Goal: Task Accomplishment & Management: Manage account settings

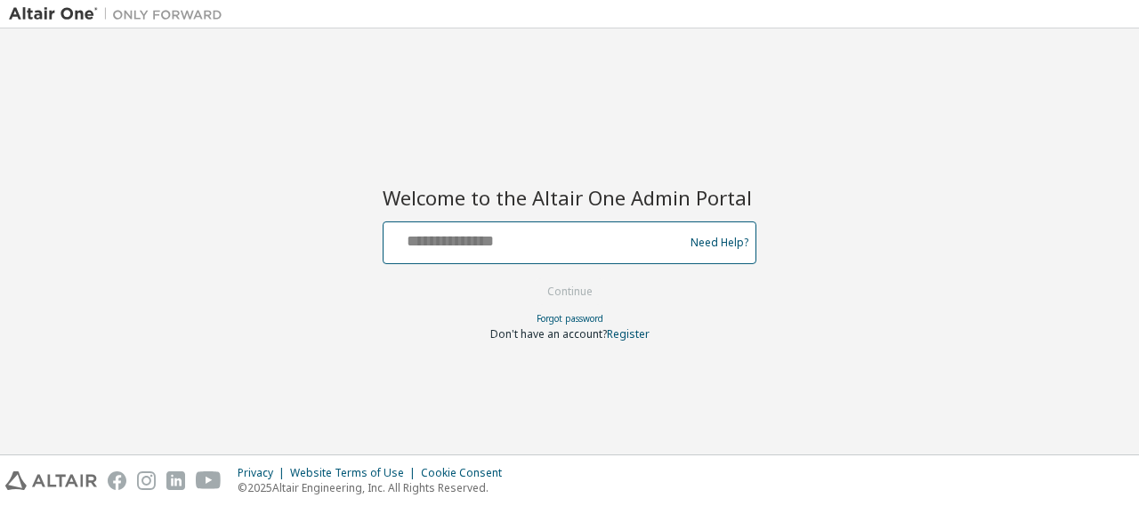
drag, startPoint x: 0, startPoint y: 0, endPoint x: 450, endPoint y: 239, distance: 510.0
click at [450, 239] on input "text" at bounding box center [536, 239] width 291 height 26
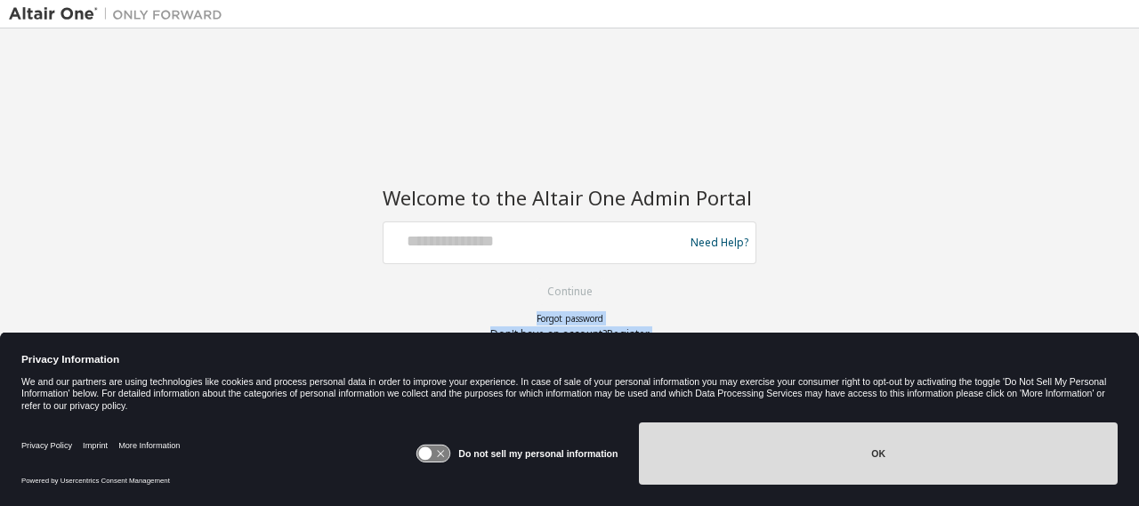
drag, startPoint x: 572, startPoint y: 288, endPoint x: 787, endPoint y: 469, distance: 280.4
click at [787, 469] on body "Welcome to the Altair One Admin Portal Need Help? Please make sure that you pro…" at bounding box center [569, 253] width 1139 height 506
click at [787, 469] on button "OK" at bounding box center [878, 454] width 479 height 62
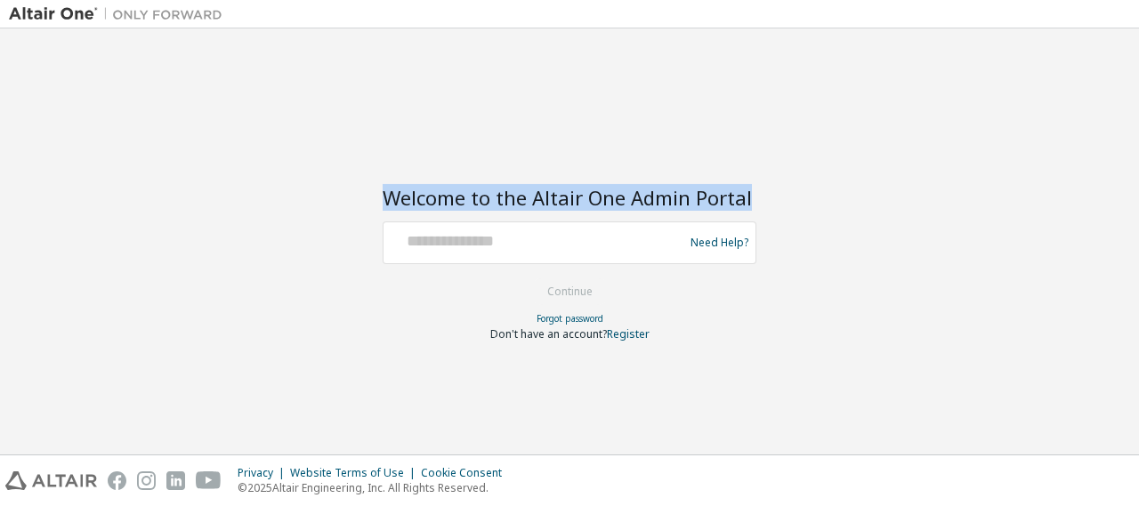
drag, startPoint x: 785, startPoint y: 353, endPoint x: 608, endPoint y: 248, distance: 205.9
click at [608, 248] on div "Welcome to the Altair One Admin Portal Need Help? Please make sure that you pro…" at bounding box center [569, 241] width 1121 height 408
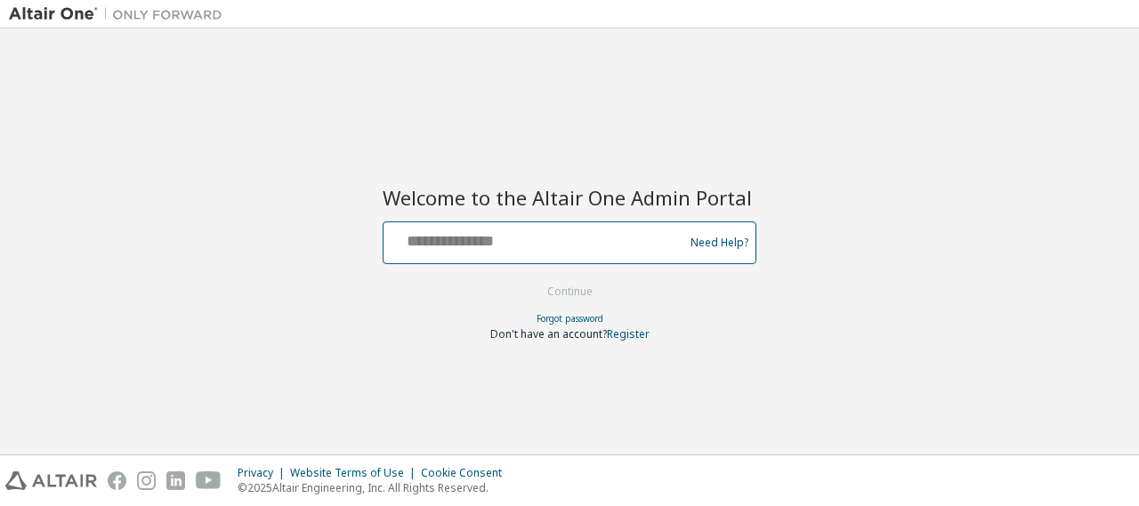
click at [608, 248] on input "text" at bounding box center [536, 239] width 291 height 26
type input "**********"
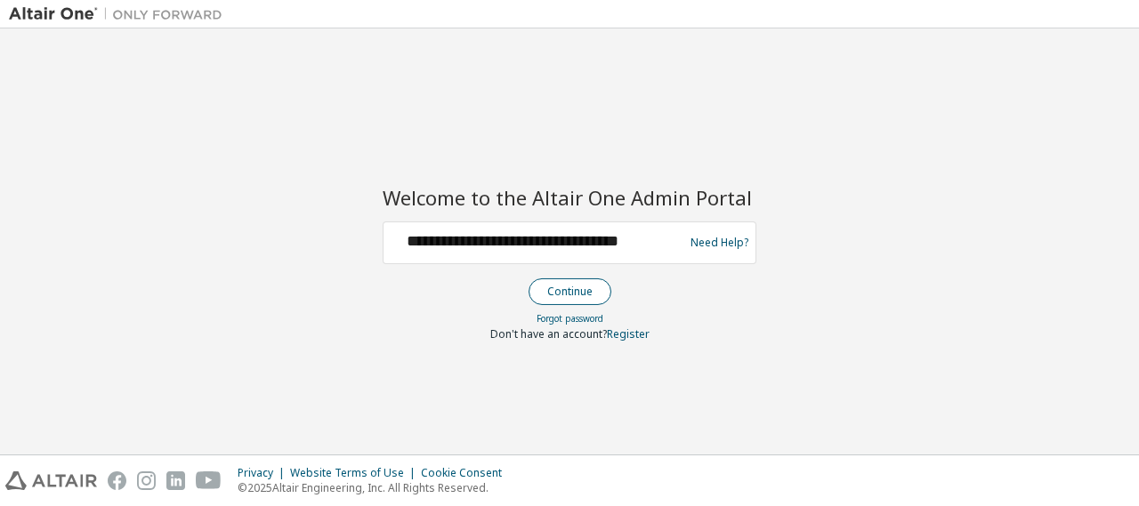
click at [589, 292] on button "Continue" at bounding box center [570, 292] width 83 height 27
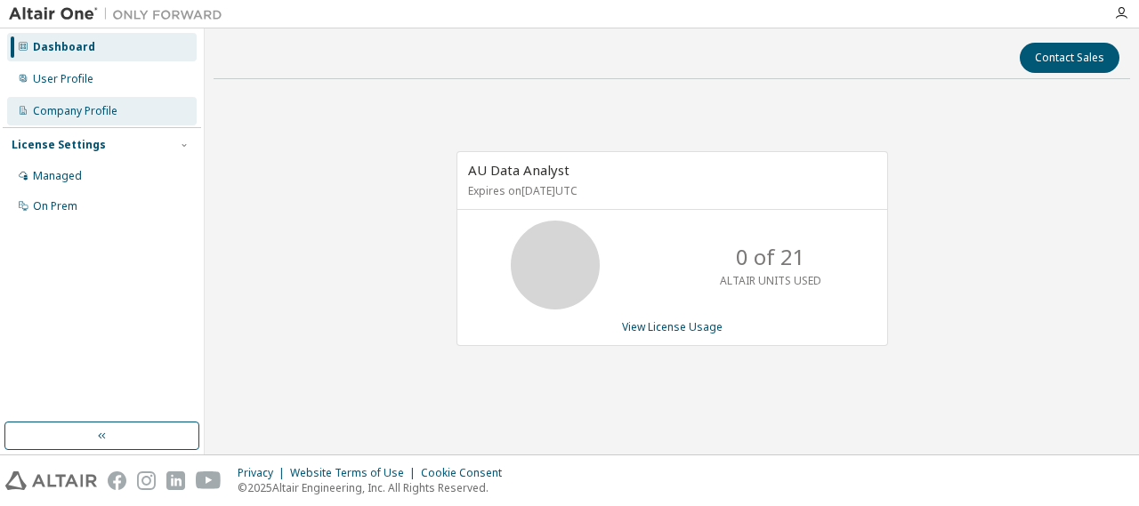
click at [107, 117] on div "Company Profile" at bounding box center [75, 111] width 85 height 14
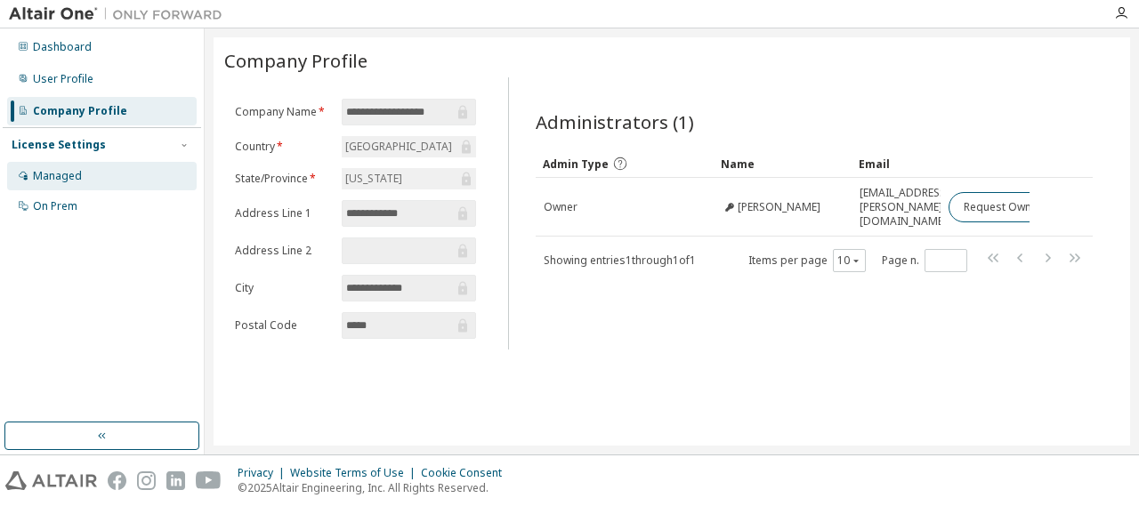
click at [59, 189] on div "Managed" at bounding box center [102, 176] width 190 height 28
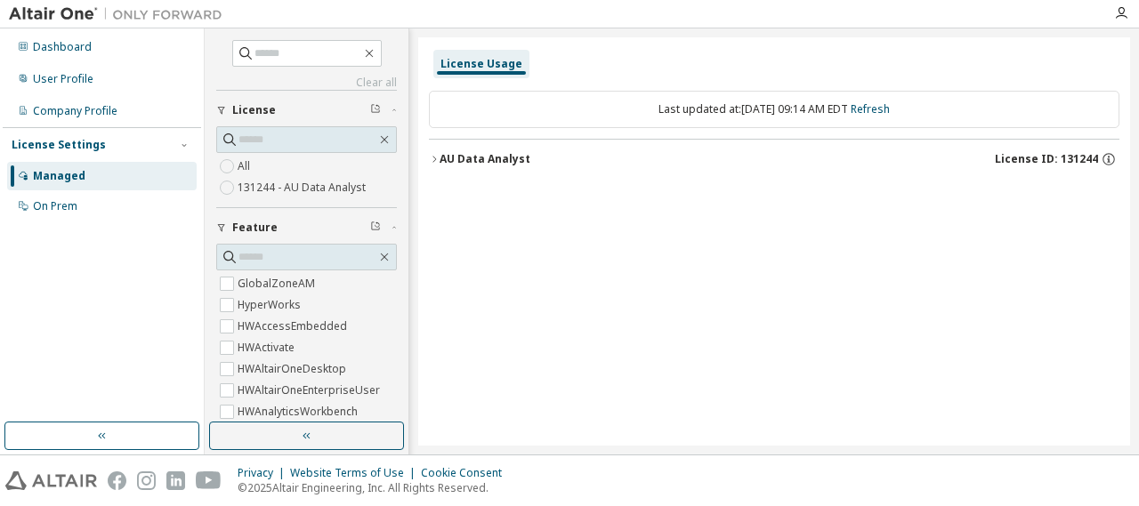
click at [475, 156] on div "AU Data Analyst" at bounding box center [485, 159] width 91 height 14
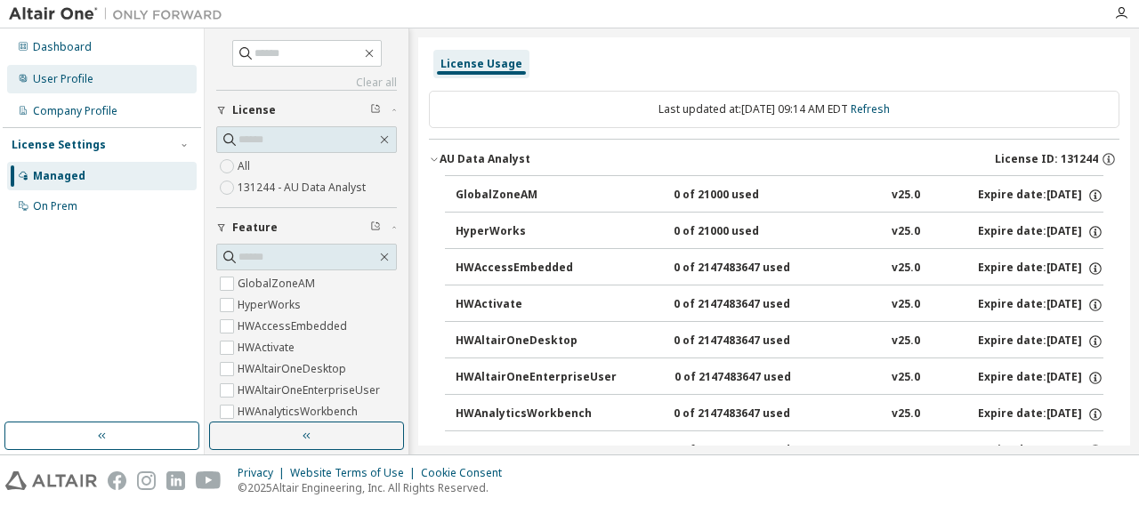
click at [76, 89] on div "User Profile" at bounding box center [102, 79] width 190 height 28
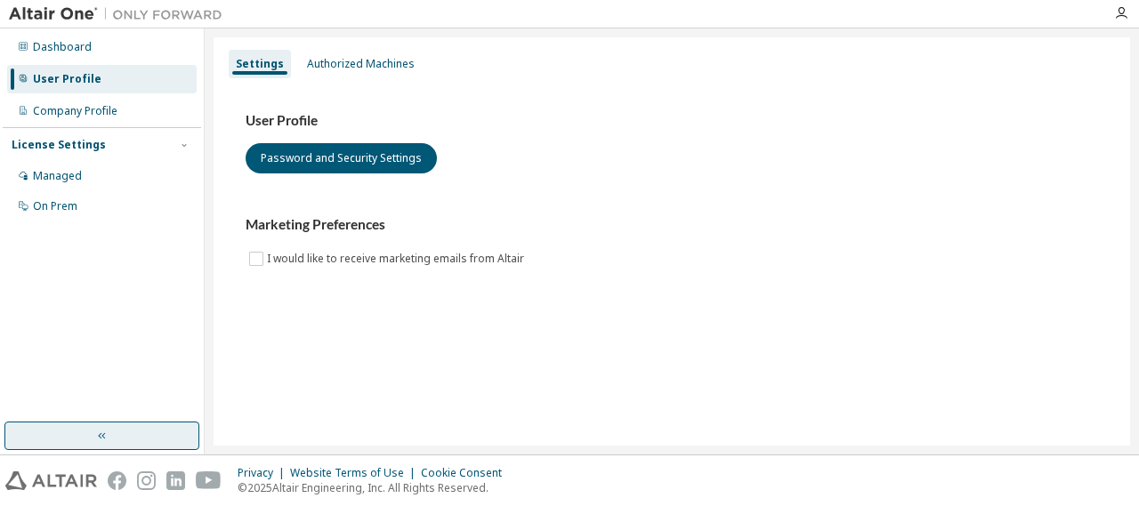
click at [82, 439] on button "button" at bounding box center [101, 436] width 195 height 28
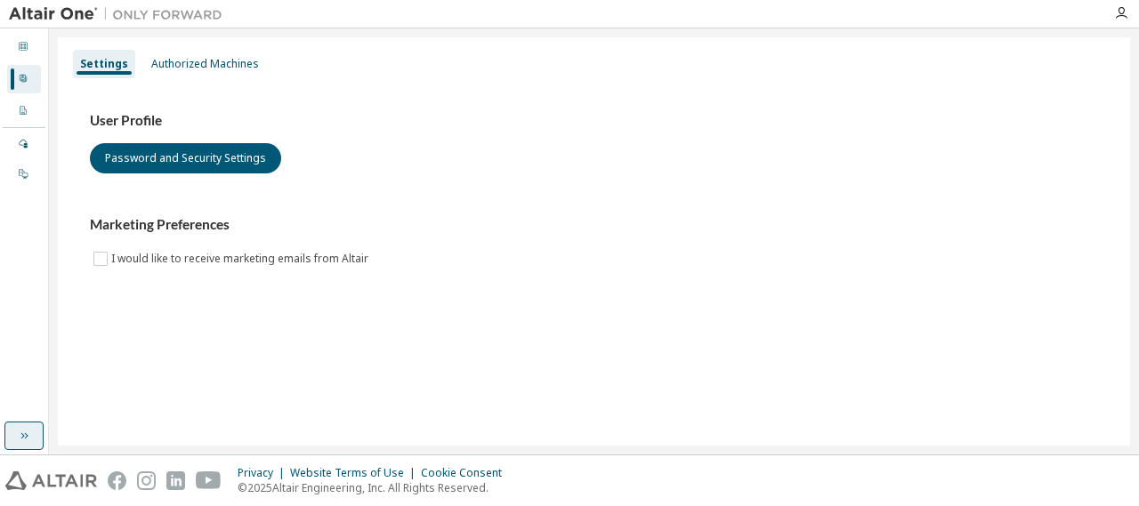
click at [21, 437] on icon "button" at bounding box center [24, 436] width 14 height 14
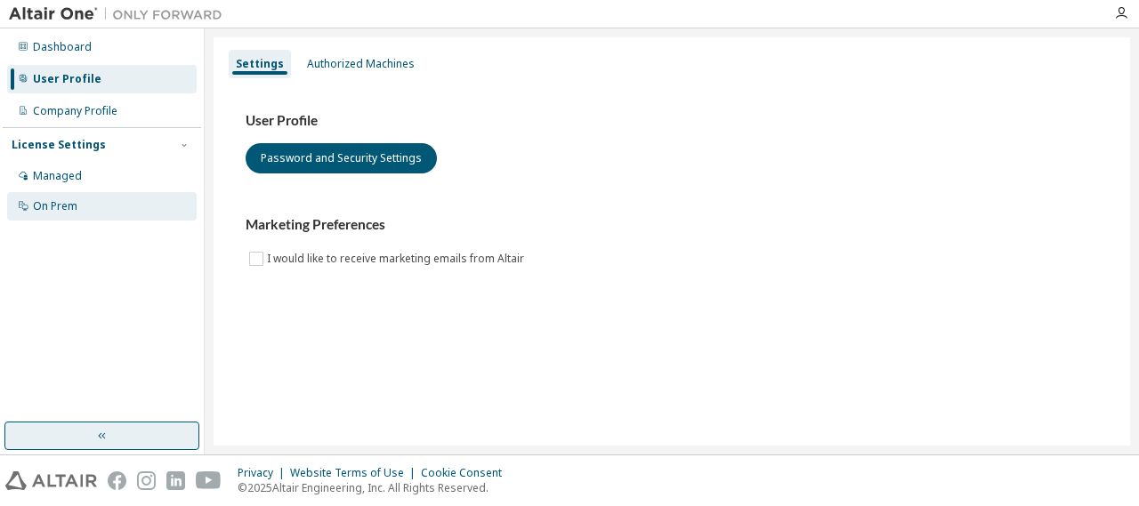
click at [93, 216] on div "On Prem" at bounding box center [102, 206] width 190 height 28
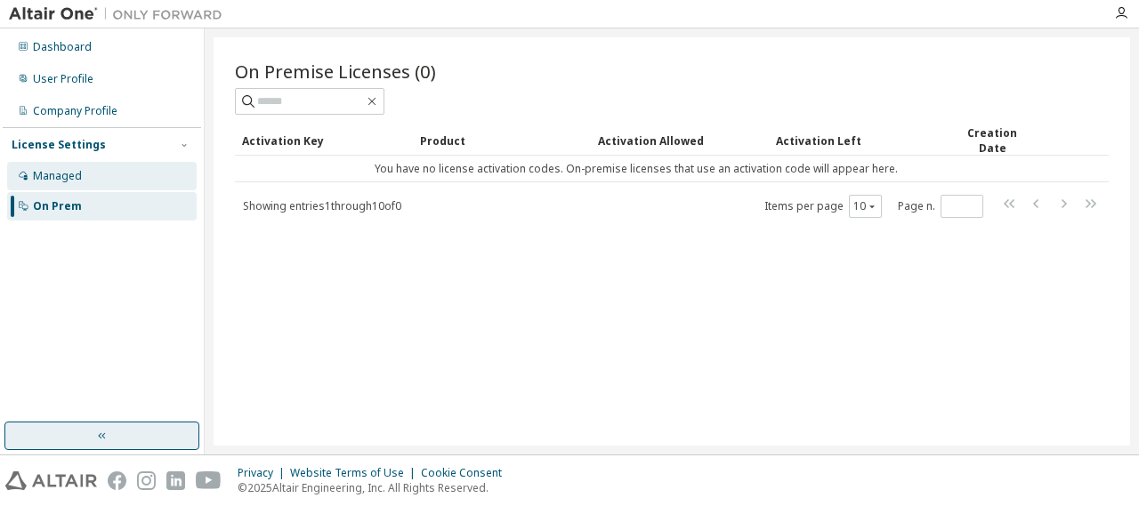
click at [103, 187] on div "Managed" at bounding box center [102, 176] width 190 height 28
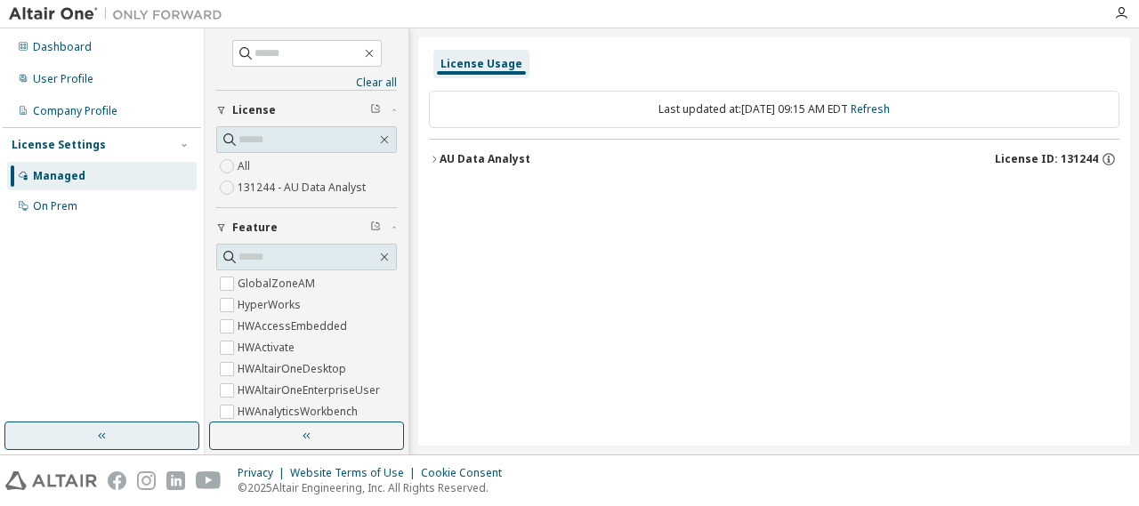
click at [461, 161] on div "AU Data Analyst" at bounding box center [485, 159] width 91 height 14
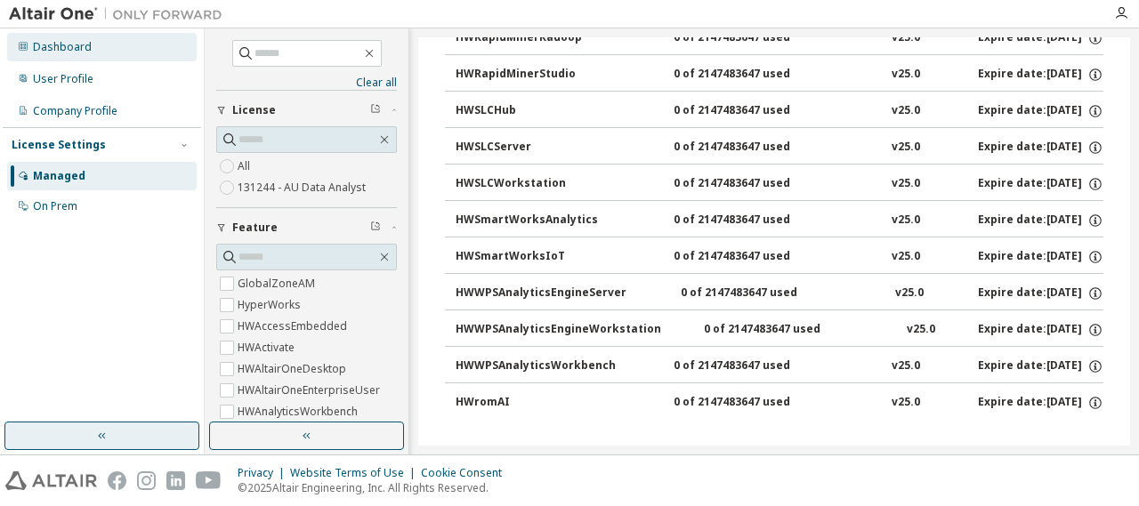
scroll to position [1353, 0]
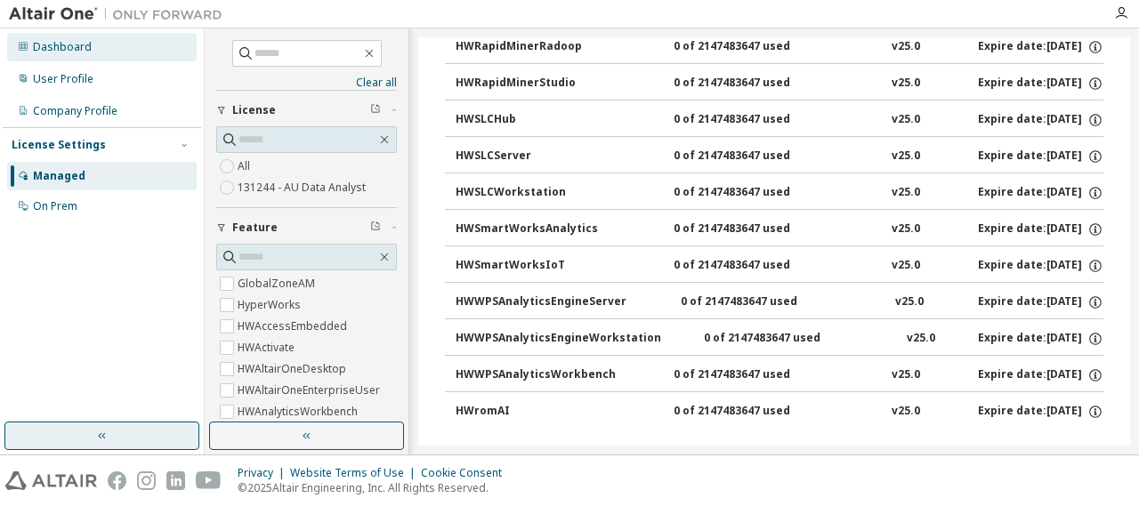
click at [100, 56] on div "Dashboard" at bounding box center [102, 47] width 190 height 28
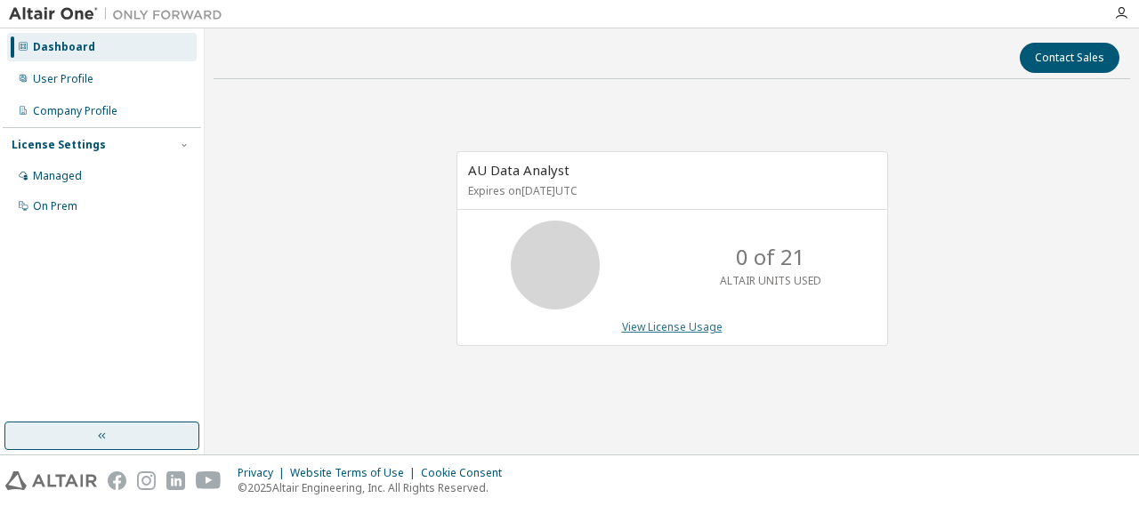
click at [677, 319] on link "View License Usage" at bounding box center [672, 326] width 101 height 15
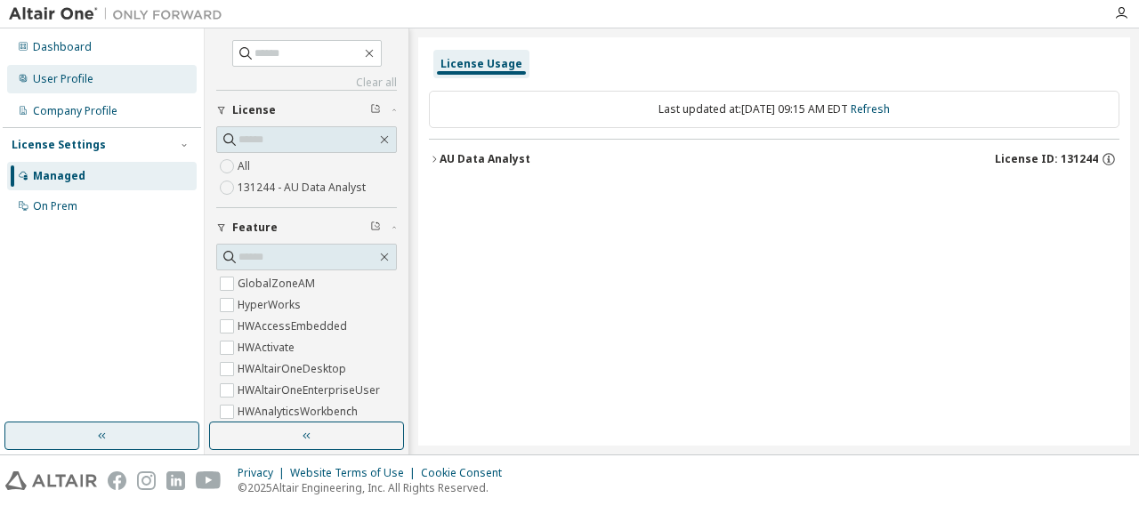
click at [84, 79] on div "User Profile" at bounding box center [63, 79] width 61 height 14
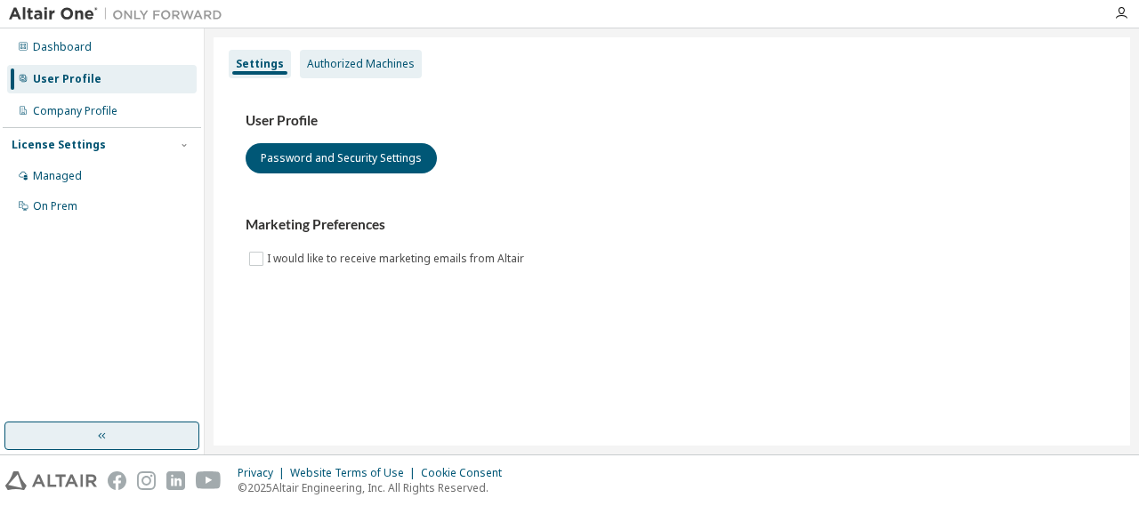
click at [355, 60] on div "Authorized Machines" at bounding box center [361, 64] width 108 height 14
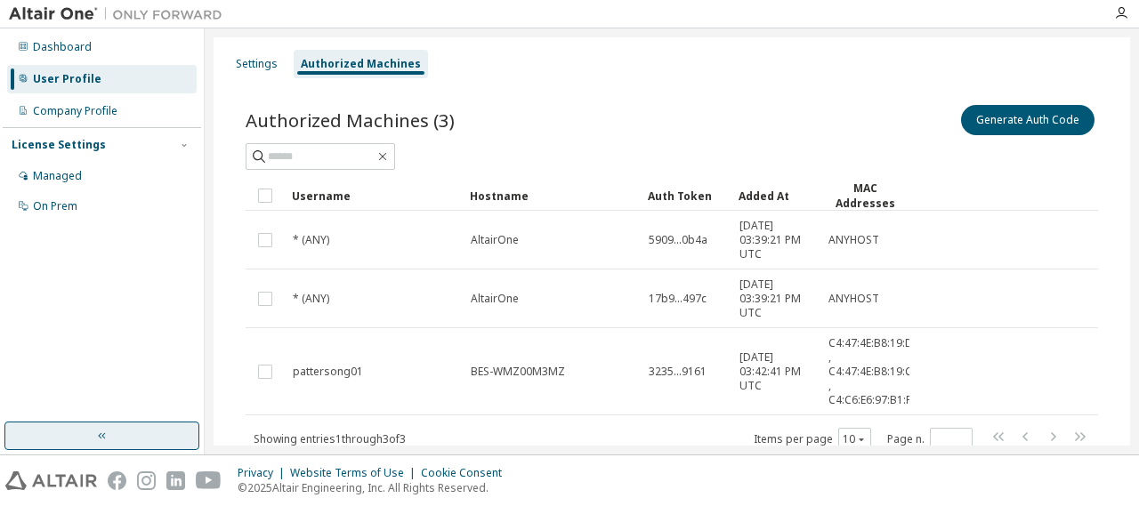
click at [1130, 153] on div "Settings Authorized Machines Authorized Machines (3) Generate Auth Code Clear L…" at bounding box center [672, 241] width 934 height 426
click at [1054, 125] on button "Generate Auth Code" at bounding box center [1027, 120] width 133 height 30
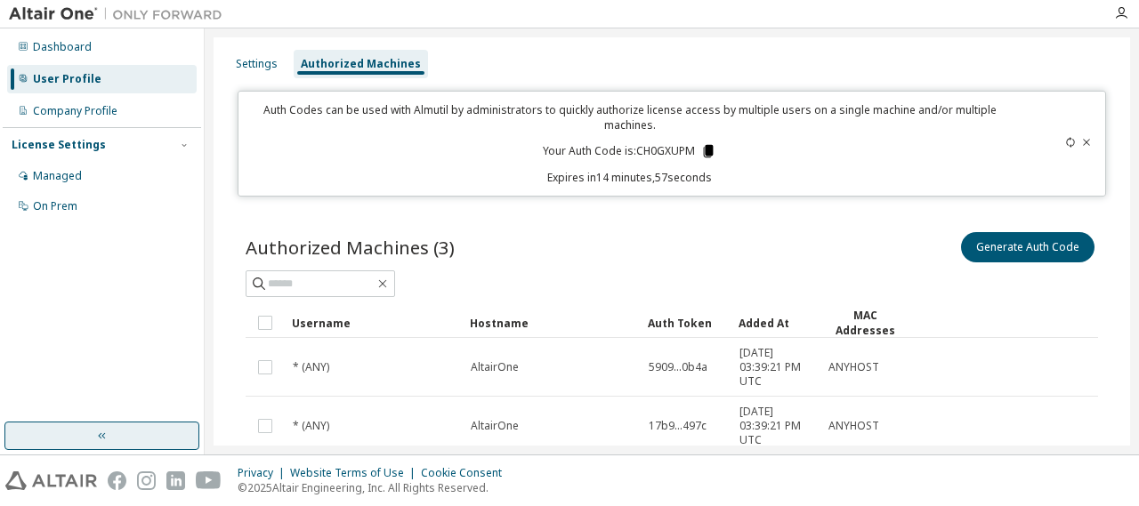
click at [705, 147] on icon at bounding box center [709, 151] width 10 height 12
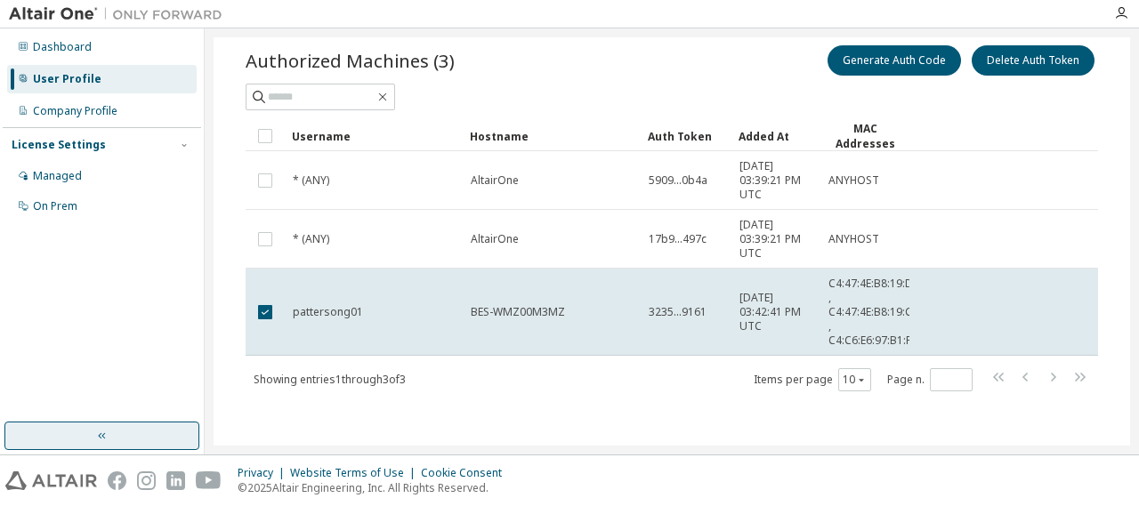
click at [691, 307] on span "3235...9161" at bounding box center [678, 312] width 58 height 14
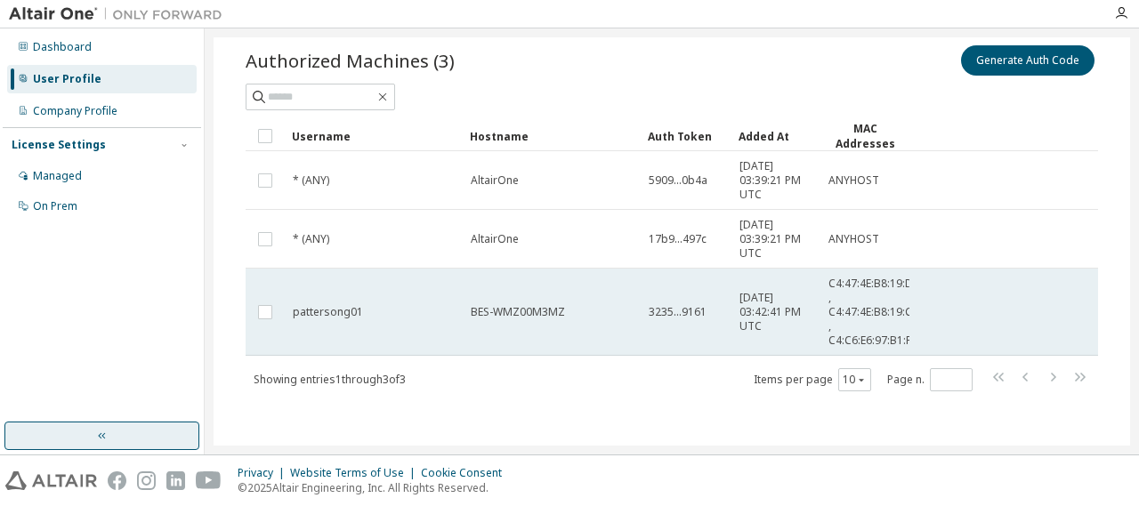
click at [616, 292] on td "BES-WMZ00M3MZ" at bounding box center [552, 312] width 178 height 87
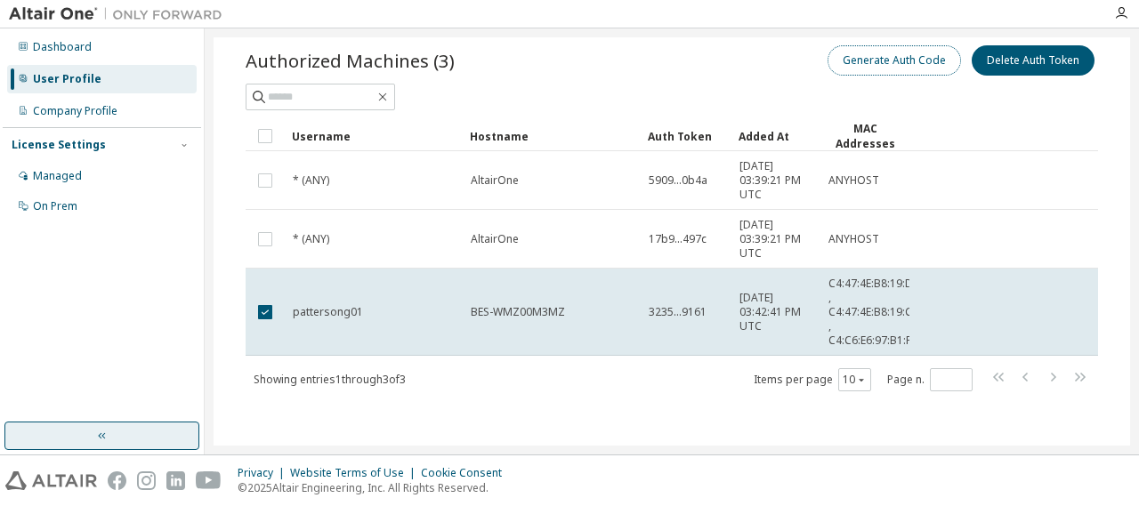
click at [856, 53] on button "Generate Auth Code" at bounding box center [894, 60] width 133 height 30
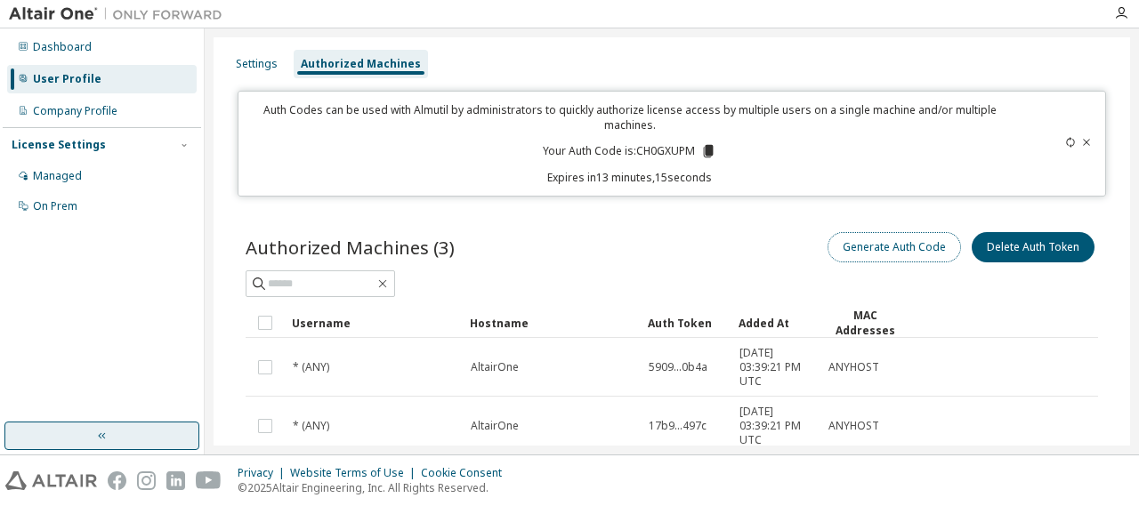
click at [917, 247] on button "Generate Auth Code" at bounding box center [894, 247] width 133 height 30
click at [1081, 141] on icon at bounding box center [1086, 142] width 11 height 11
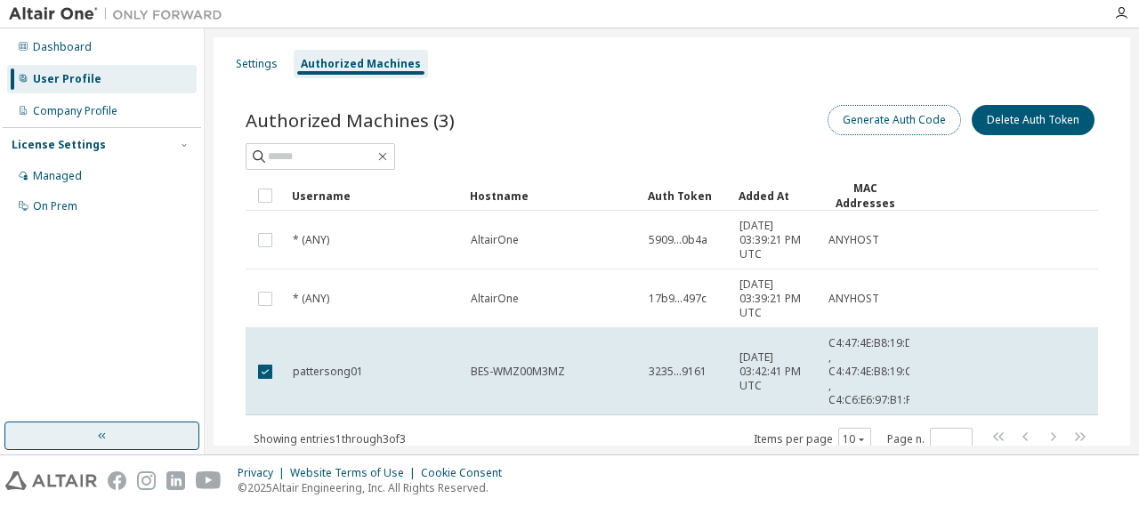
click at [922, 110] on button "Generate Auth Code" at bounding box center [894, 120] width 133 height 30
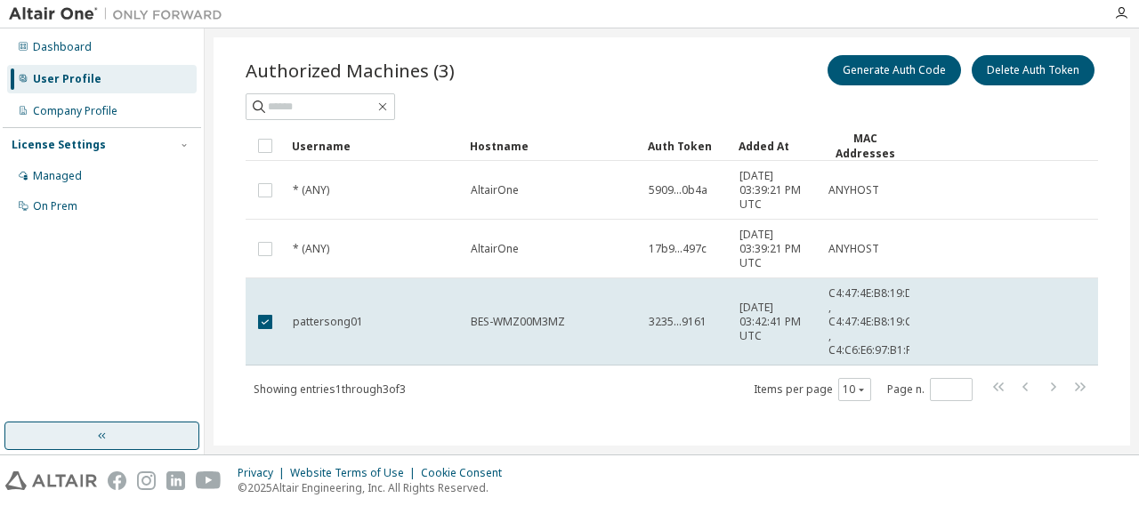
scroll to position [187, 0]
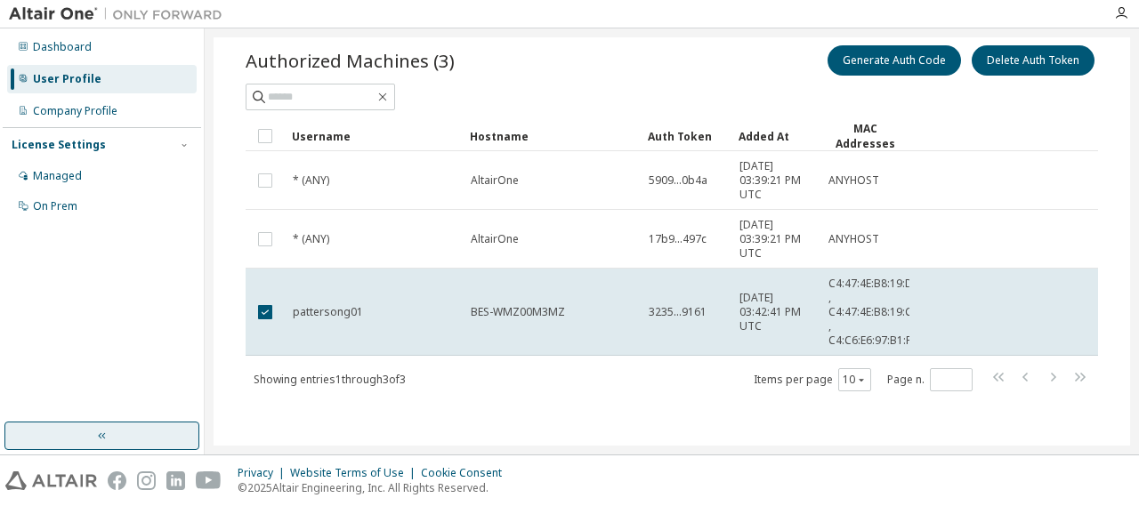
click at [509, 222] on td "AltairOne" at bounding box center [552, 239] width 178 height 59
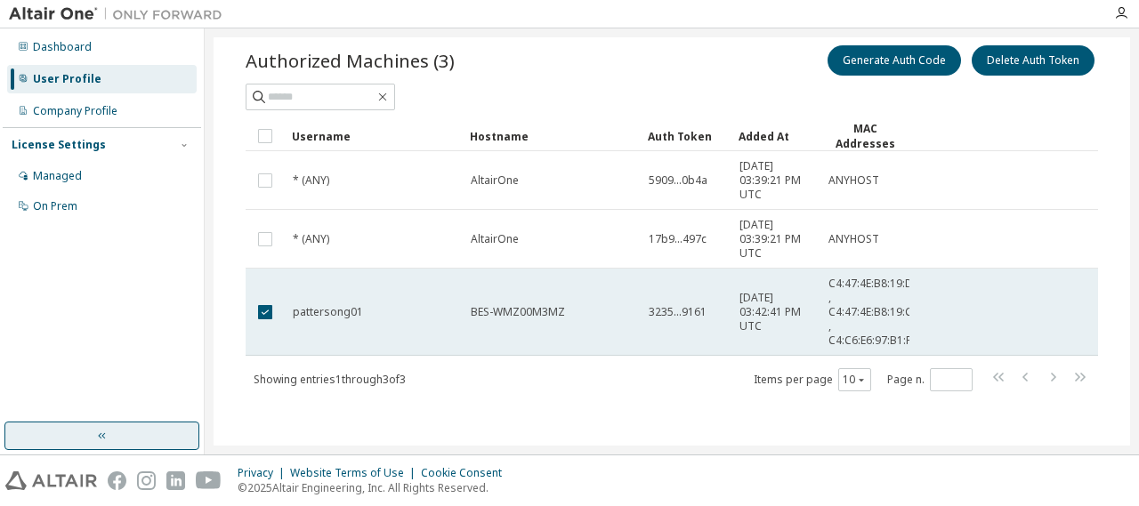
click at [436, 293] on td "pattersong01" at bounding box center [374, 312] width 178 height 87
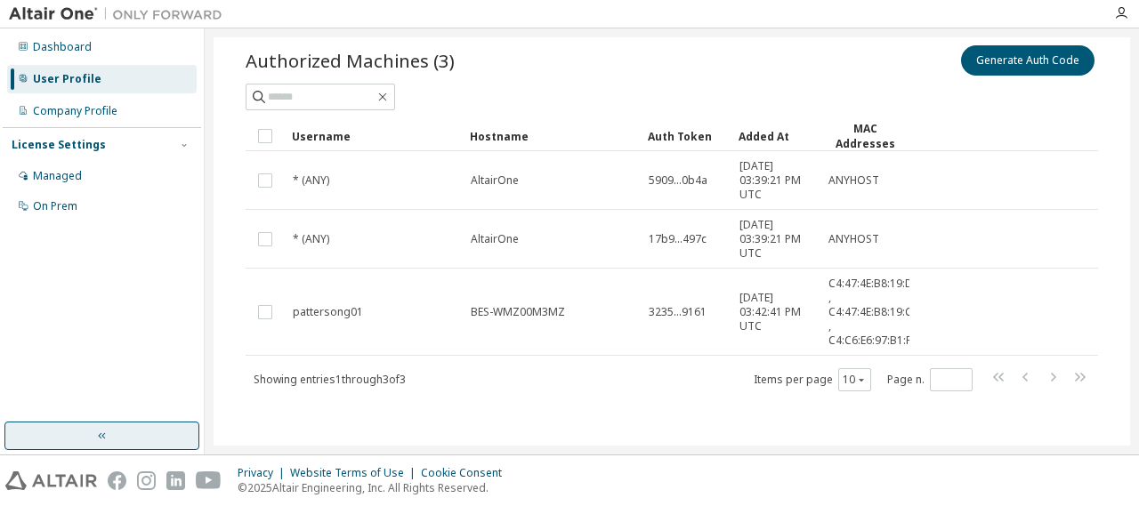
click at [457, 247] on td "* (ANY)" at bounding box center [374, 239] width 178 height 59
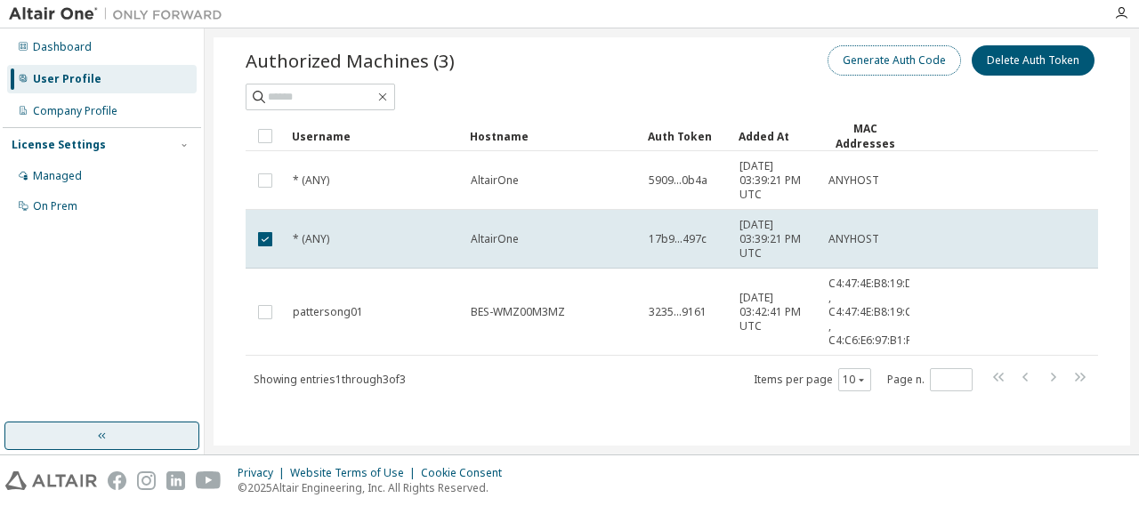
click at [865, 65] on button "Generate Auth Code" at bounding box center [894, 60] width 133 height 30
click at [1132, 47] on div "Settings Authorized Machines Auth Codes can be used with Almutil by administrat…" at bounding box center [672, 241] width 934 height 426
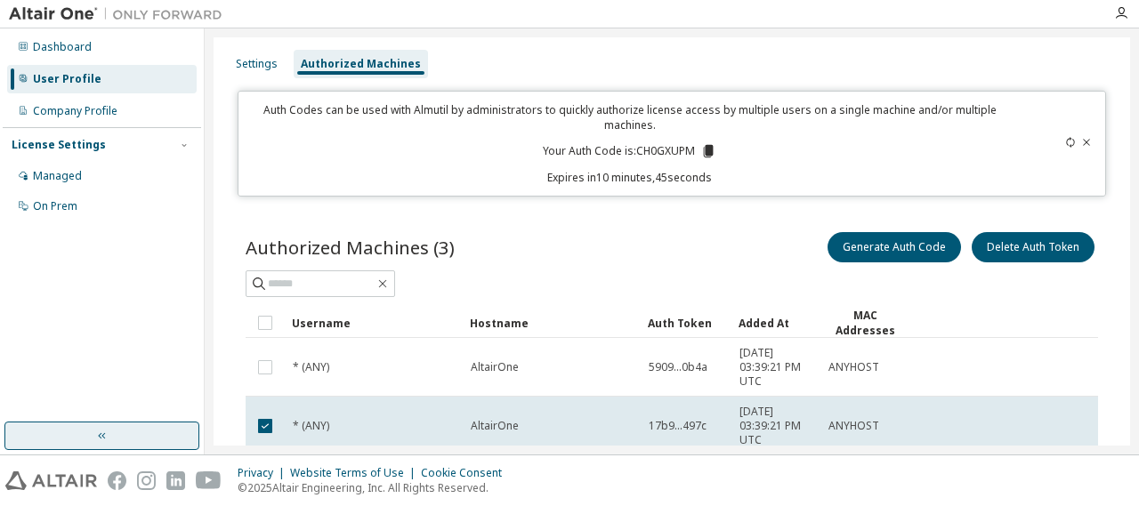
click at [1083, 141] on icon at bounding box center [1086, 142] width 7 height 6
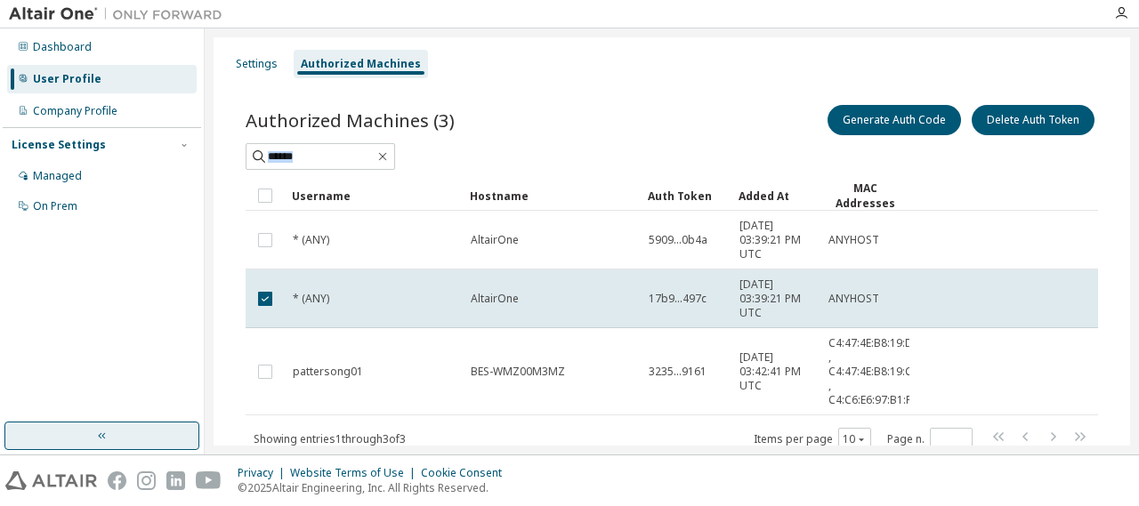
drag, startPoint x: 1109, startPoint y: 136, endPoint x: 1130, endPoint y: 218, distance: 84.6
click at [1130, 218] on div "Settings Authorized Machines Authorized Machines (3) Generate Auth Code Delete …" at bounding box center [672, 241] width 934 height 426
drag, startPoint x: 1130, startPoint y: 218, endPoint x: 1086, endPoint y: 181, distance: 58.1
click at [1086, 181] on tr "Username Hostname Auth Token Added At MAC Addresses" at bounding box center [672, 196] width 853 height 30
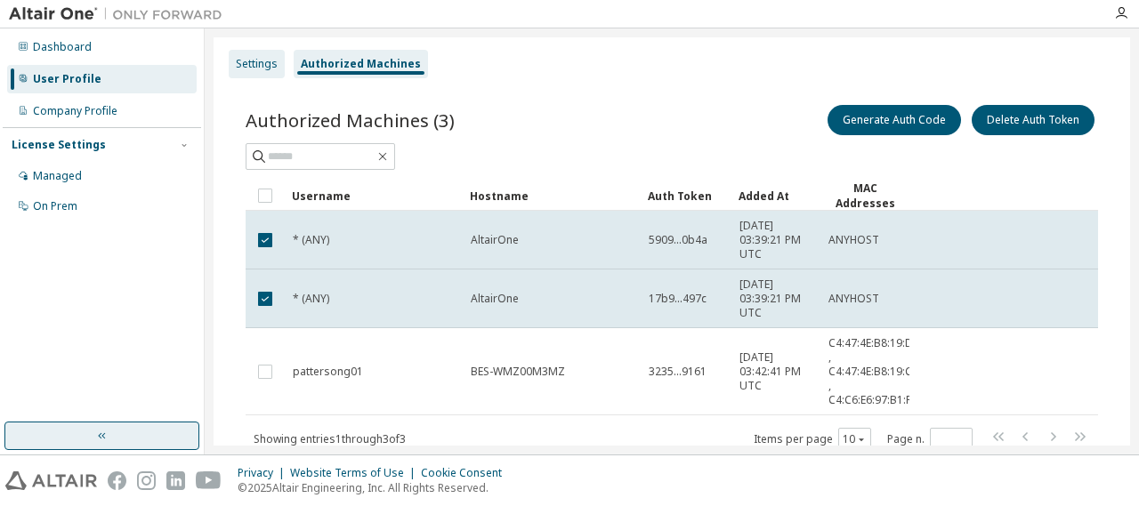
click at [262, 71] on div "Settings" at bounding box center [257, 64] width 56 height 28
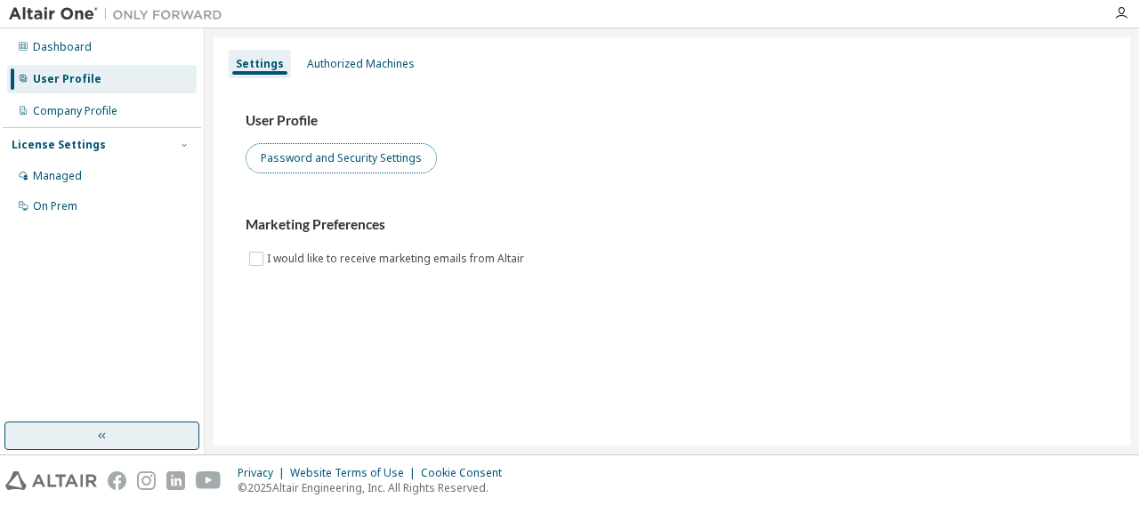
click at [340, 168] on button "Password and Security Settings" at bounding box center [341, 158] width 191 height 30
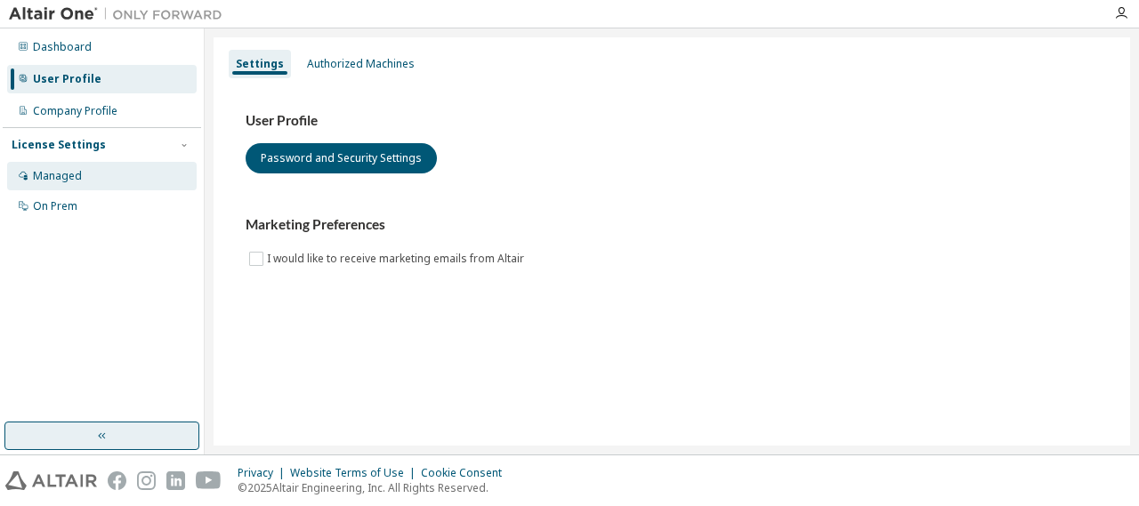
click at [87, 172] on div "Managed" at bounding box center [102, 176] width 190 height 28
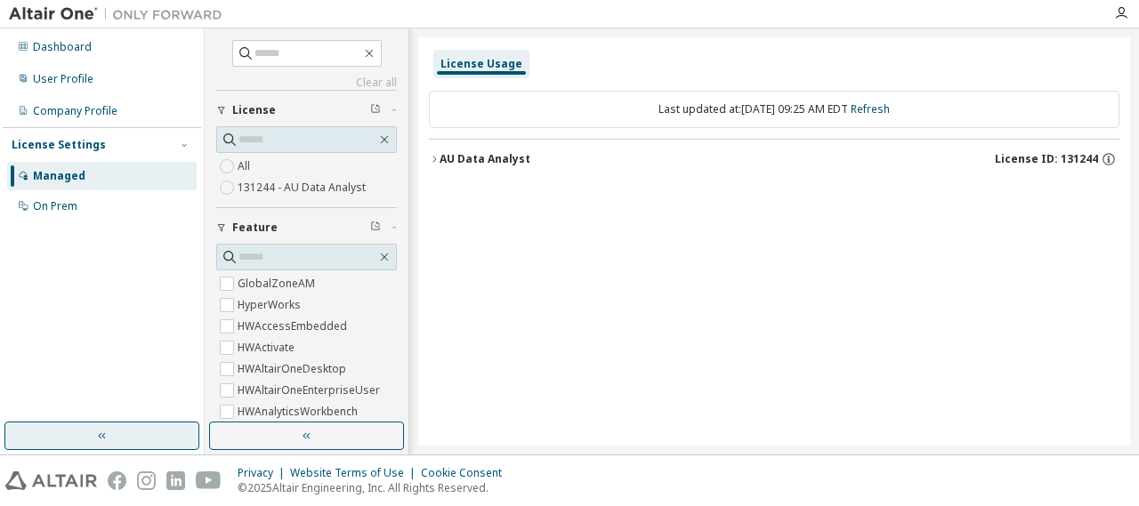
click at [246, 188] on label "131244 - AU Data Analyst" at bounding box center [304, 187] width 132 height 21
click at [520, 160] on div "AU Data Analyst" at bounding box center [485, 159] width 91 height 14
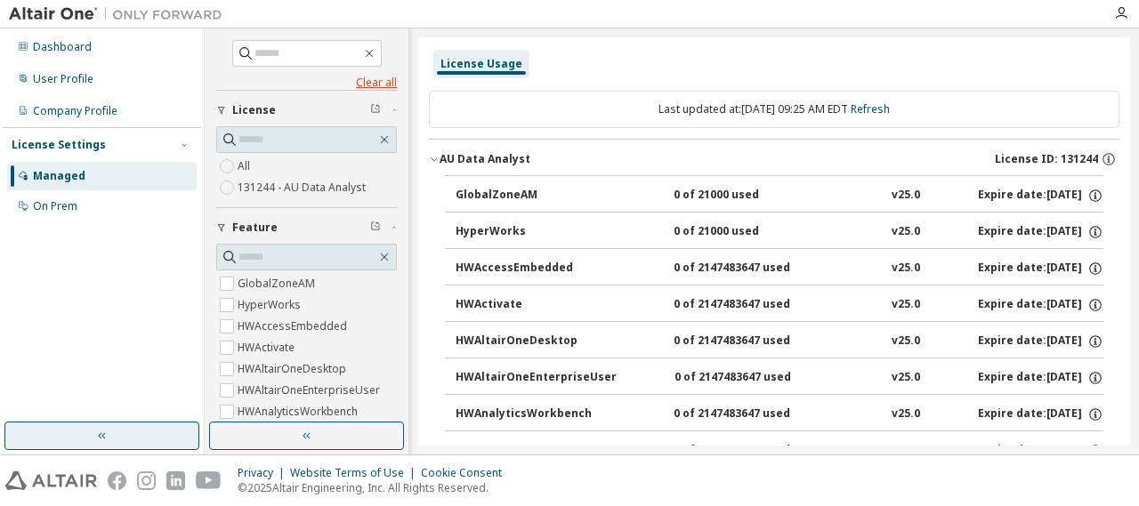
click at [367, 80] on link "Clear all" at bounding box center [306, 83] width 181 height 14
click at [370, 51] on button "button" at bounding box center [369, 53] width 16 height 16
click at [106, 99] on div "Company Profile" at bounding box center [102, 111] width 190 height 28
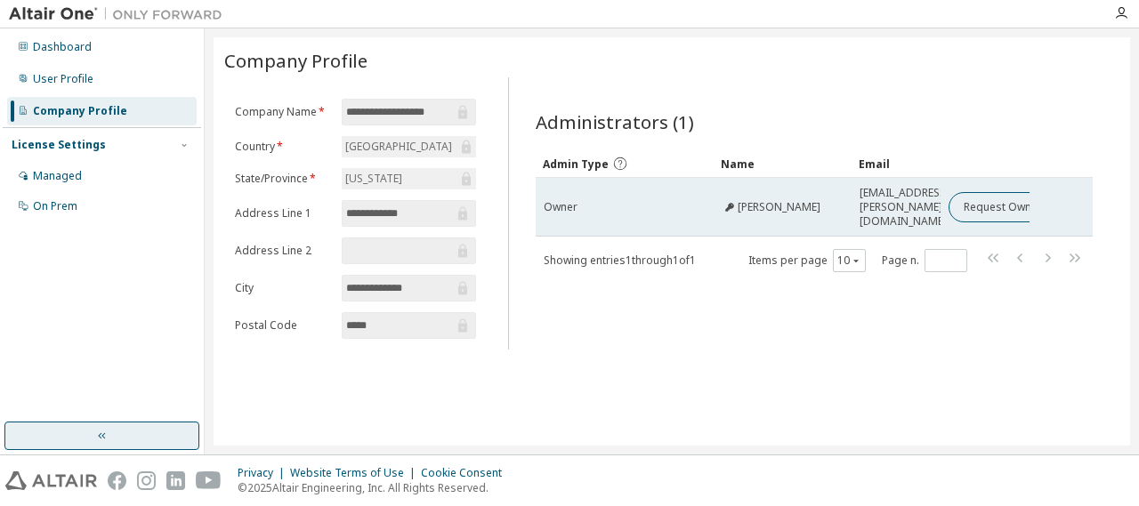
click at [803, 206] on span "Mark Hardin" at bounding box center [779, 207] width 83 height 14
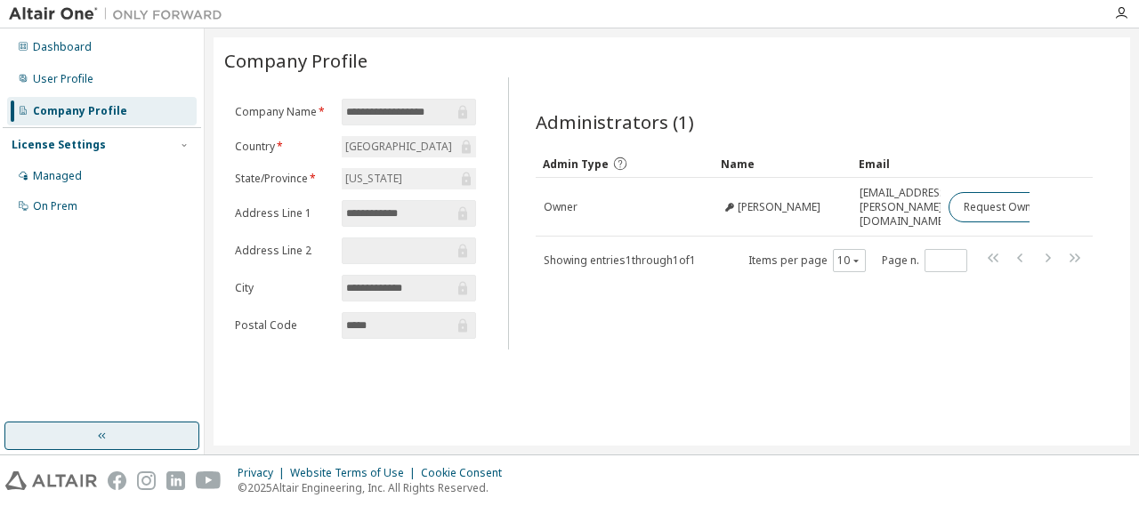
click at [788, 343] on div "Administrators (1) Clear Load Save Save As Field Operator Value Select filter S…" at bounding box center [814, 219] width 601 height 262
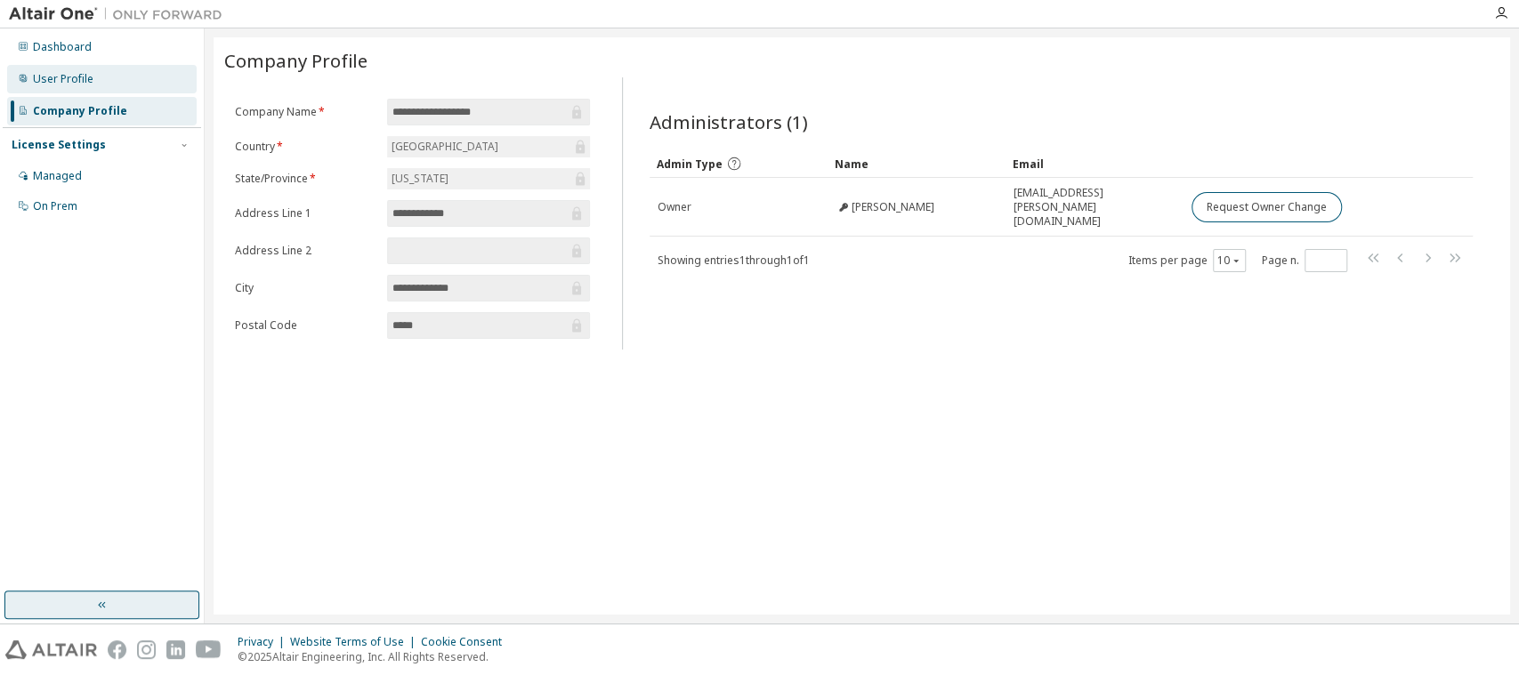
click at [110, 91] on div "User Profile" at bounding box center [102, 79] width 190 height 28
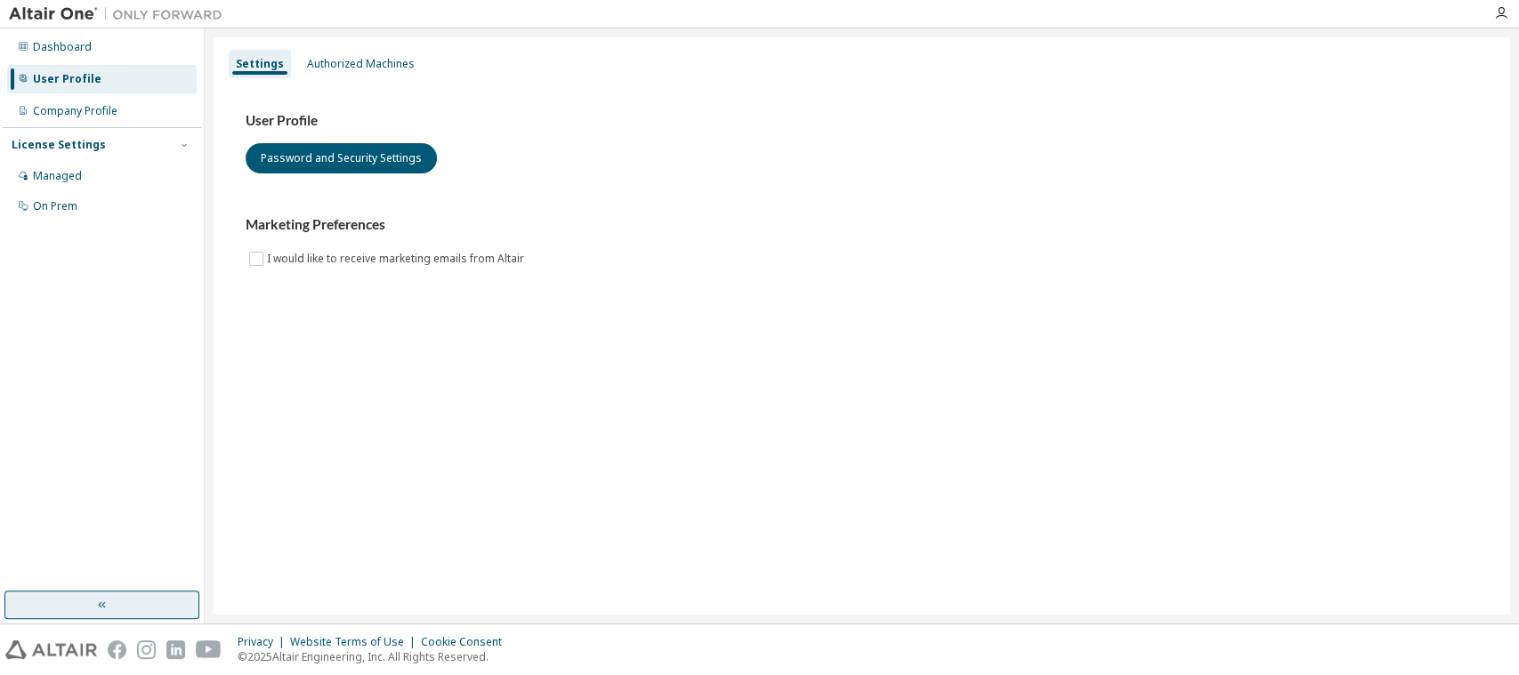
click at [394, 45] on div "Settings Authorized Machines User Profile Password and Security Settings Market…" at bounding box center [862, 326] width 1297 height 578
click at [130, 46] on div "Dashboard" at bounding box center [102, 47] width 190 height 28
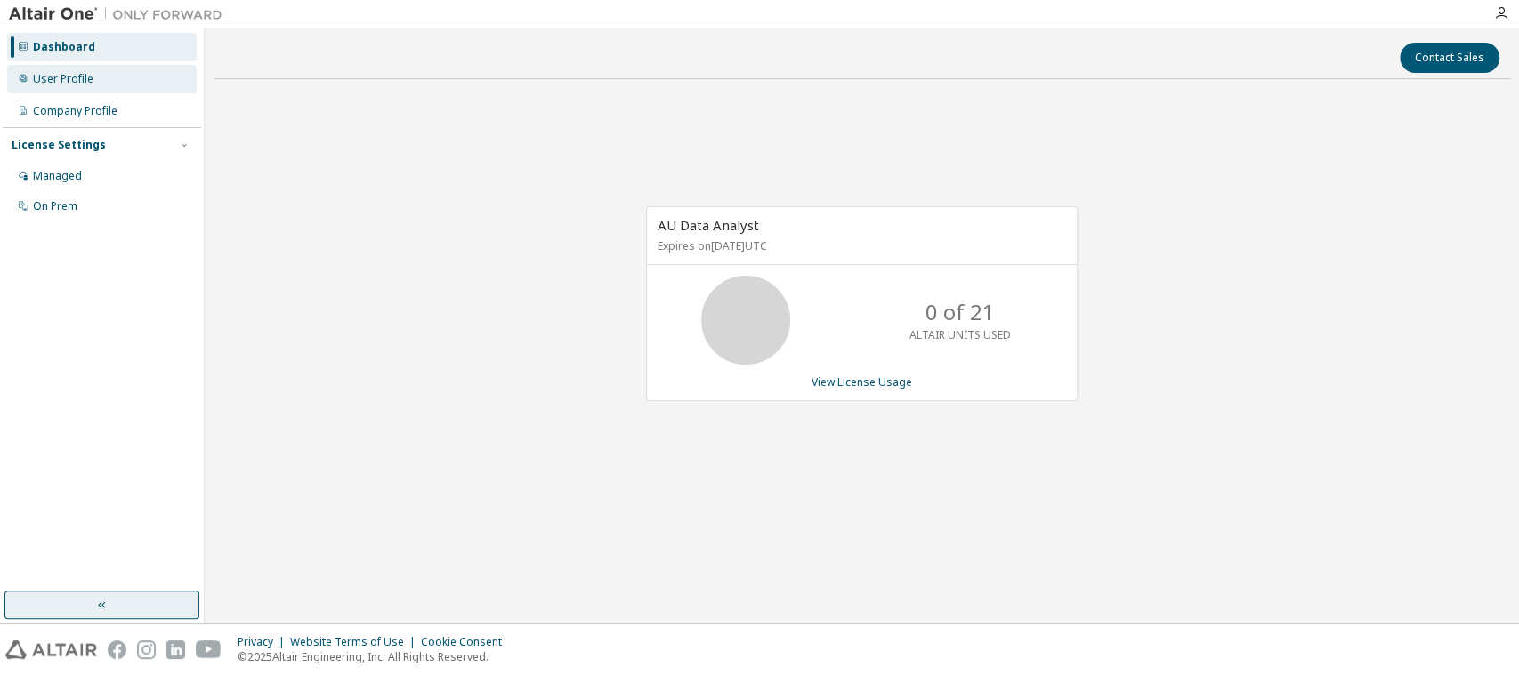
click at [79, 82] on div "User Profile" at bounding box center [63, 79] width 61 height 14
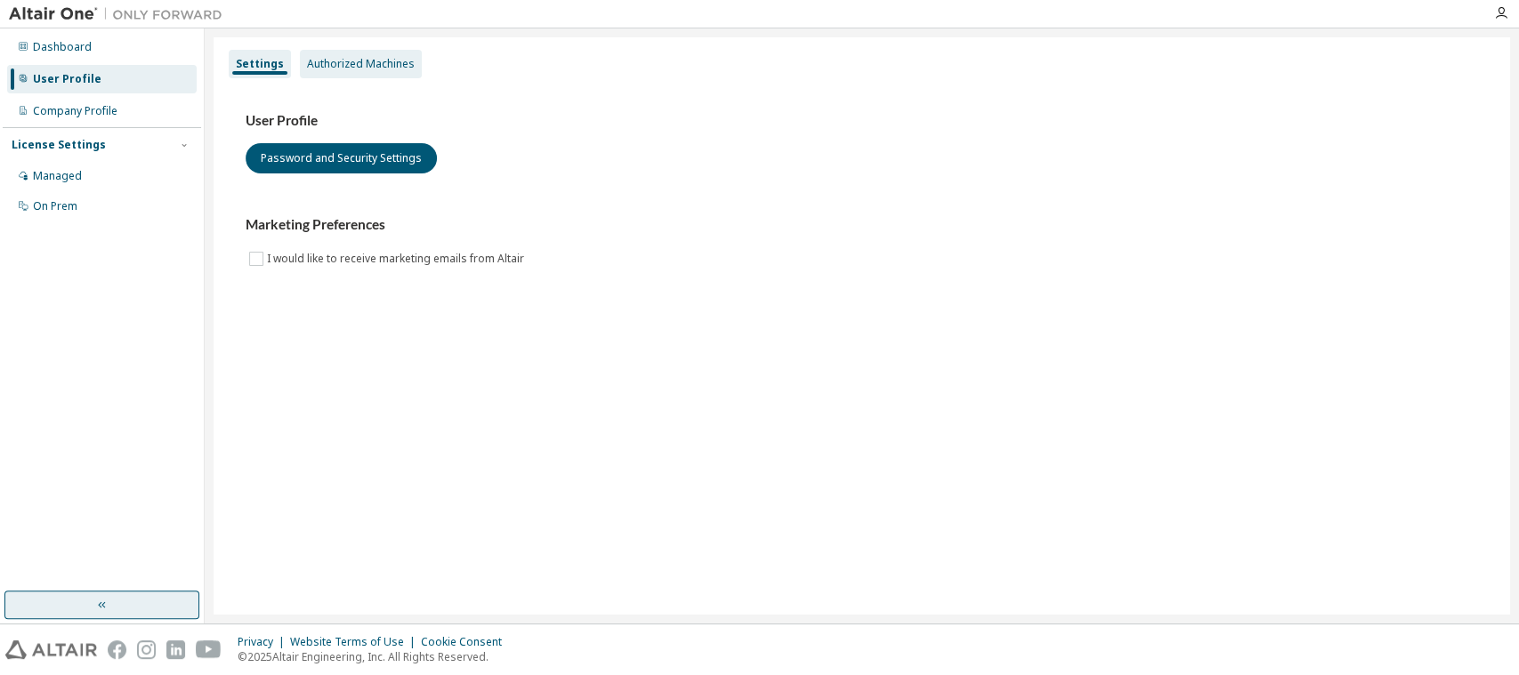
click at [392, 53] on div "Authorized Machines" at bounding box center [361, 64] width 122 height 28
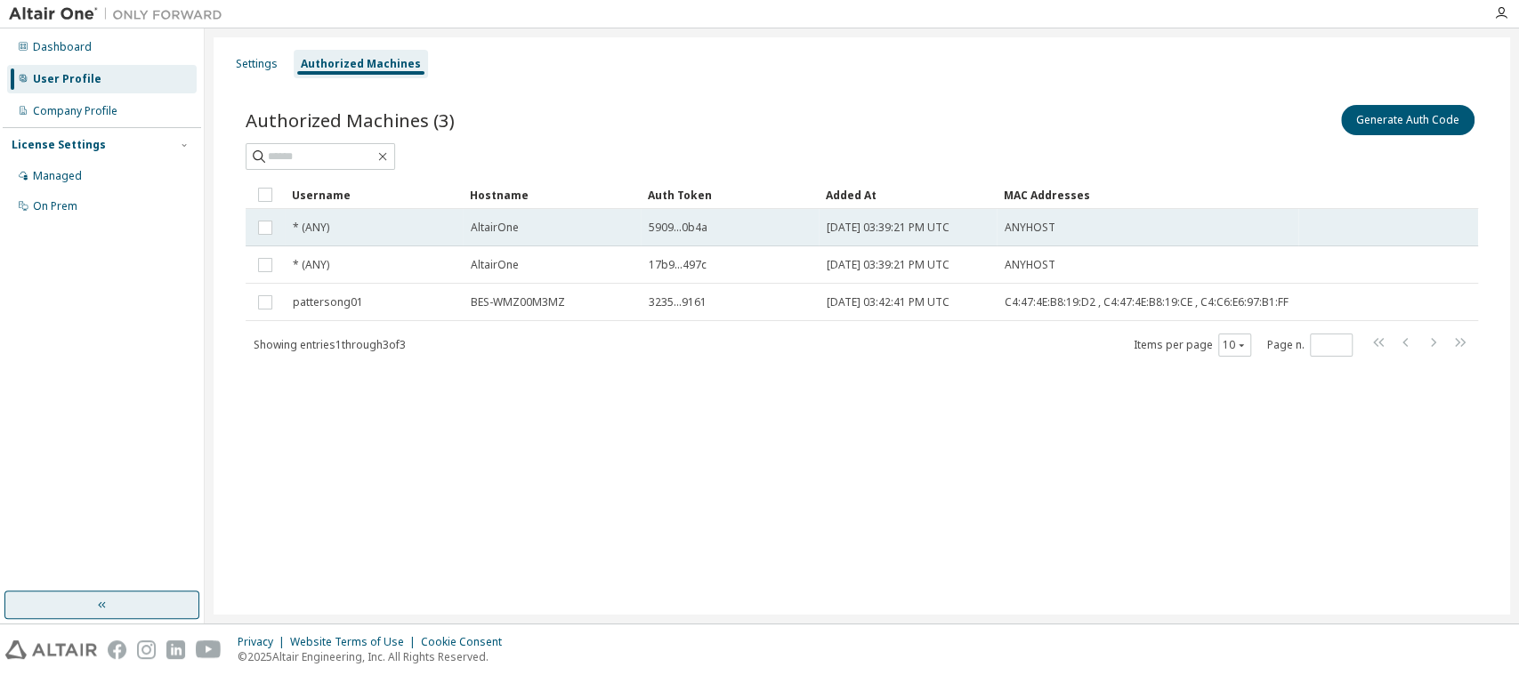
click at [972, 237] on td "2025-06-19 03:39:21 PM UTC" at bounding box center [908, 227] width 178 height 37
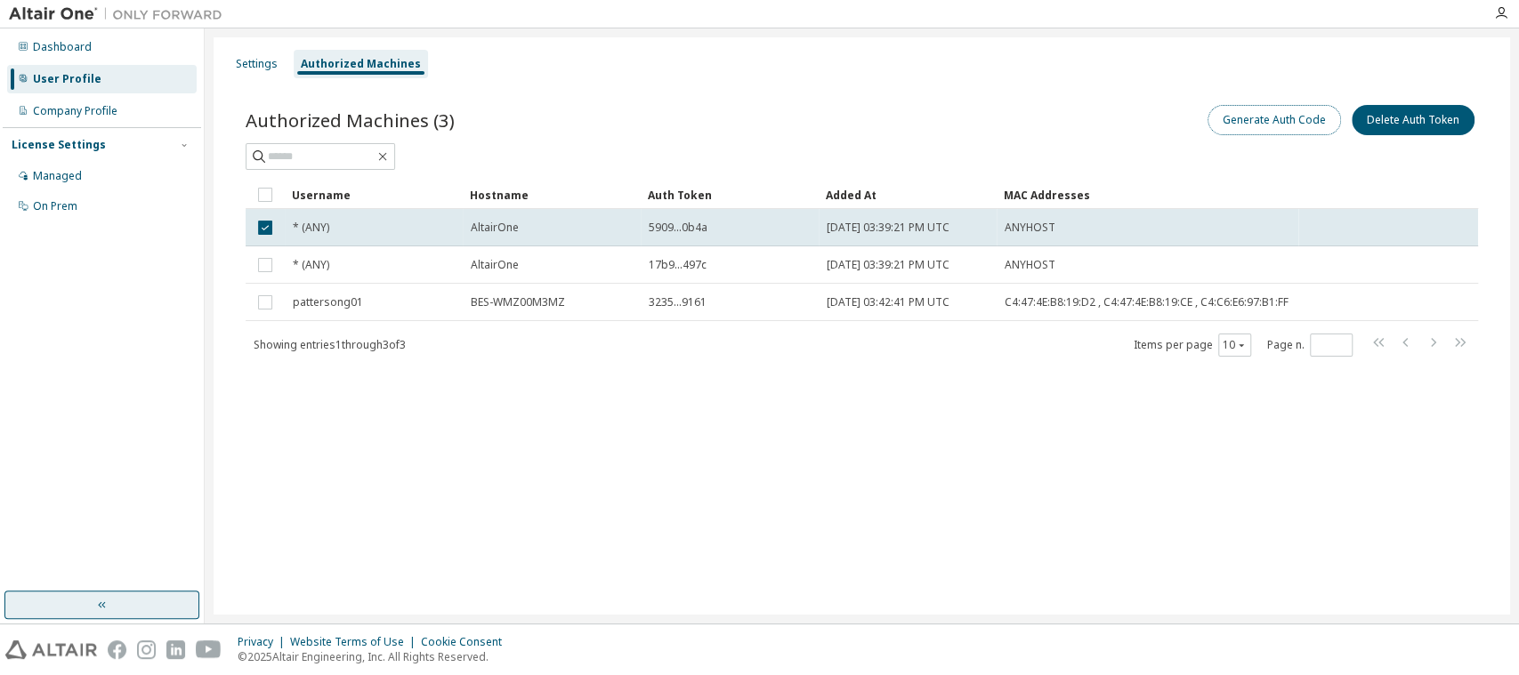
click at [1138, 117] on button "Generate Auth Code" at bounding box center [1274, 120] width 133 height 30
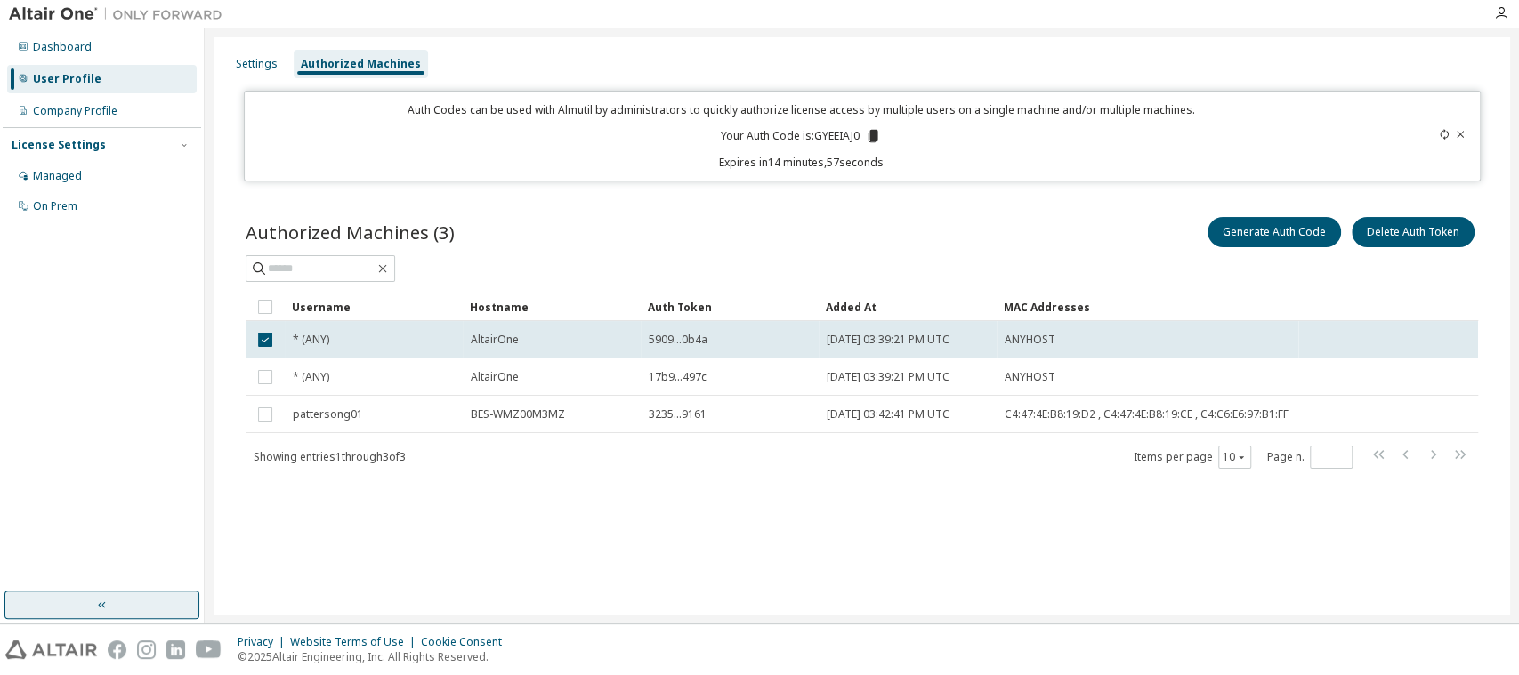
click at [1082, 151] on div "Auth Codes can be used with Almutil by administrators to quickly authorize lice…" at bounding box center [801, 136] width 1093 height 68
